Goal: Find specific page/section: Find specific page/section

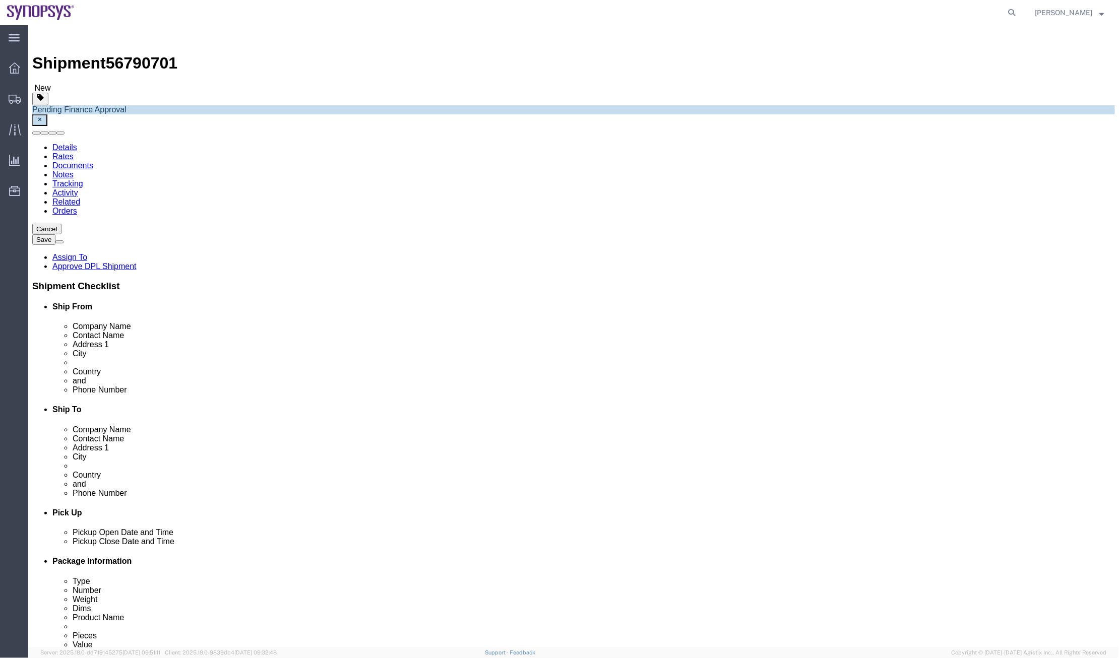
select select "63098"
select select "63126"
click at [0, 0] on span "Shipment Manager" at bounding box center [0, 0] width 0 height 0
